Goal: Transaction & Acquisition: Purchase product/service

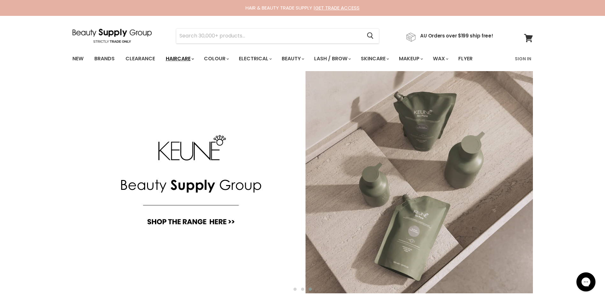
click at [186, 59] on link "Haircare" at bounding box center [179, 58] width 37 height 13
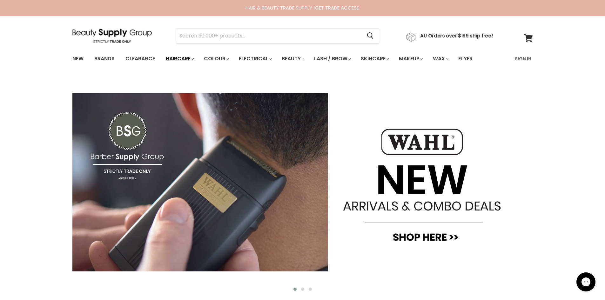
click at [191, 58] on link "Haircare" at bounding box center [179, 58] width 37 height 13
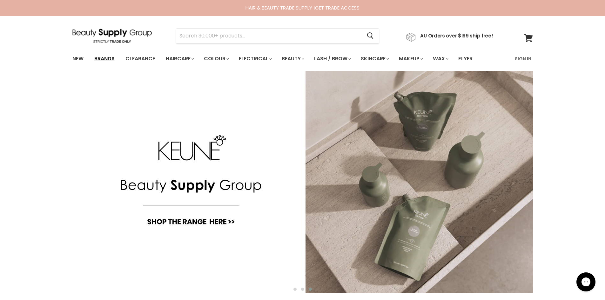
click at [105, 58] on link "Brands" at bounding box center [105, 58] width 30 height 13
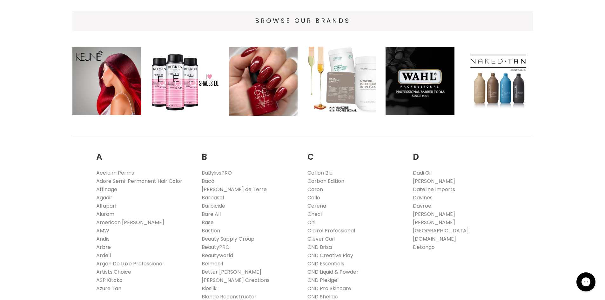
scroll to position [159, 0]
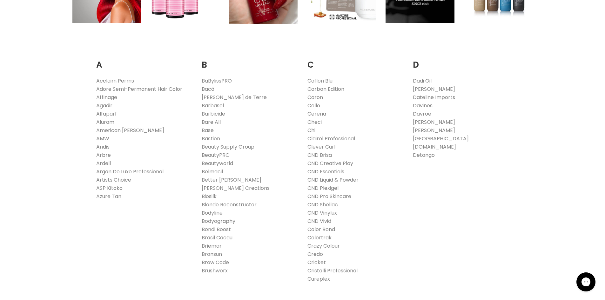
click at [423, 103] on link "Davines" at bounding box center [423, 105] width 20 height 7
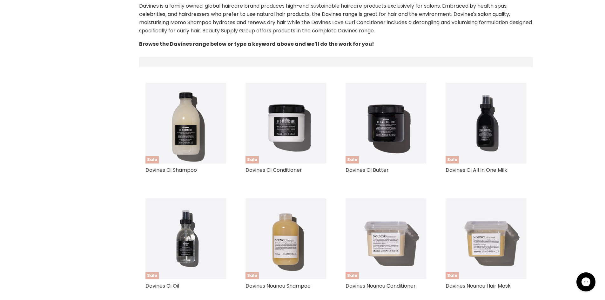
select select "manual"
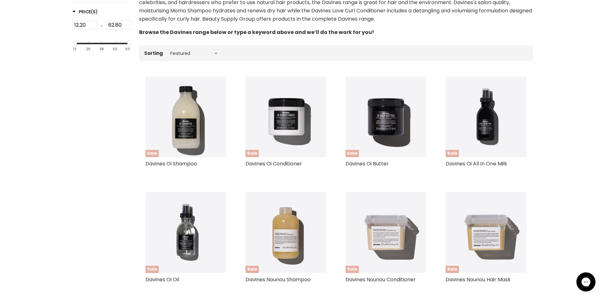
scroll to position [158, 0]
click at [372, 126] on img "Main content" at bounding box center [385, 117] width 81 height 81
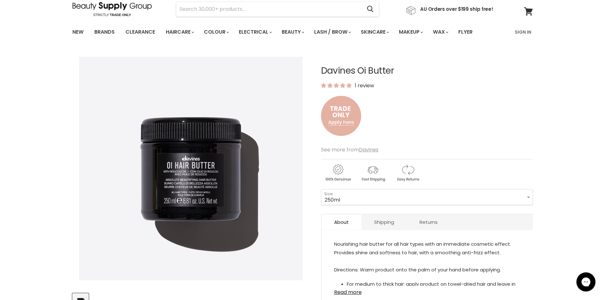
scroll to position [63, 0]
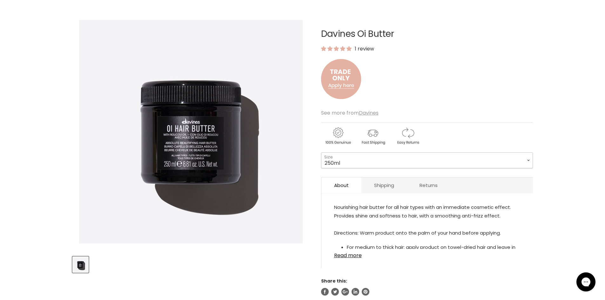
click at [394, 160] on select "250ml 1 Litre" at bounding box center [427, 160] width 212 height 16
click at [321, 152] on select "250ml 1 Litre" at bounding box center [427, 160] width 212 height 16
select select "1 Litre"
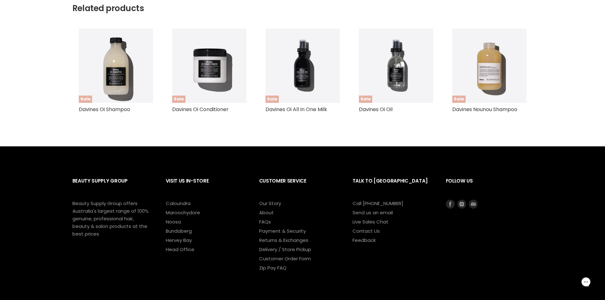
scroll to position [602, 0]
